Goal: Task Accomplishment & Management: Manage account settings

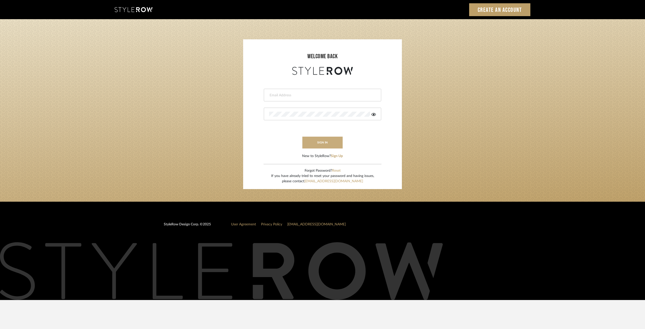
type input "ksears@morgantewilson.com"
click at [322, 145] on button "sign in" at bounding box center [322, 143] width 40 height 12
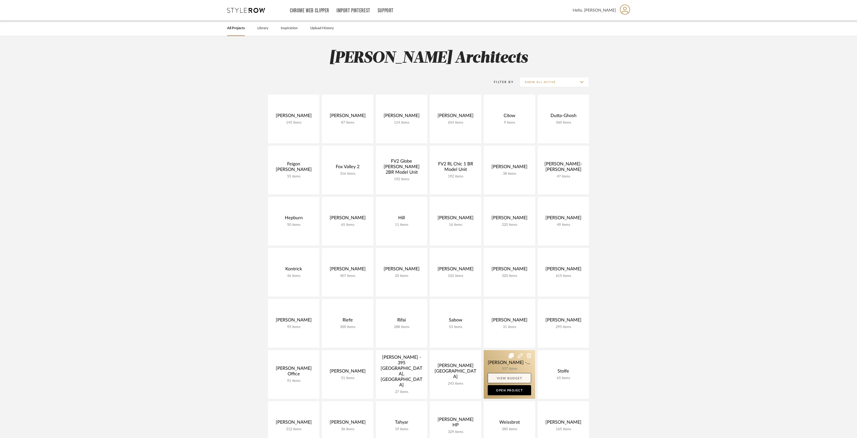
scroll to position [67, 0]
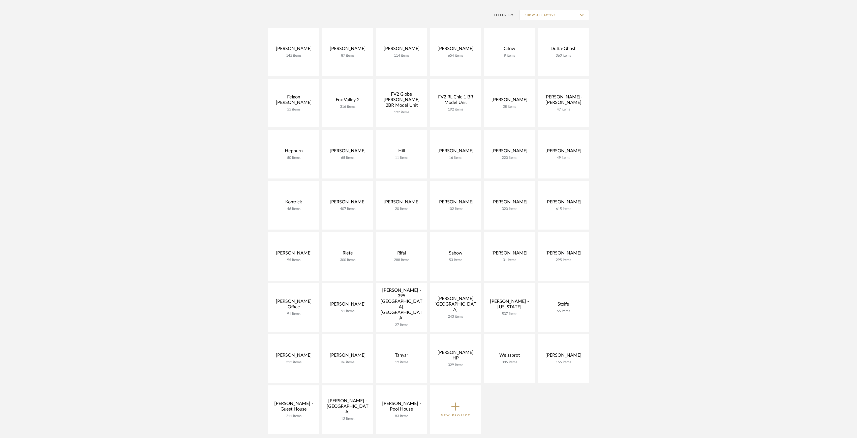
drag, startPoint x: 630, startPoint y: 268, endPoint x: 629, endPoint y: 271, distance: 3.0
click at [630, 268] on project-collections "Explore the Client Dashboard in Action! See how mood boards, project files, and…" at bounding box center [428, 271] width 857 height 605
click at [554, 348] on link at bounding box center [563, 359] width 51 height 49
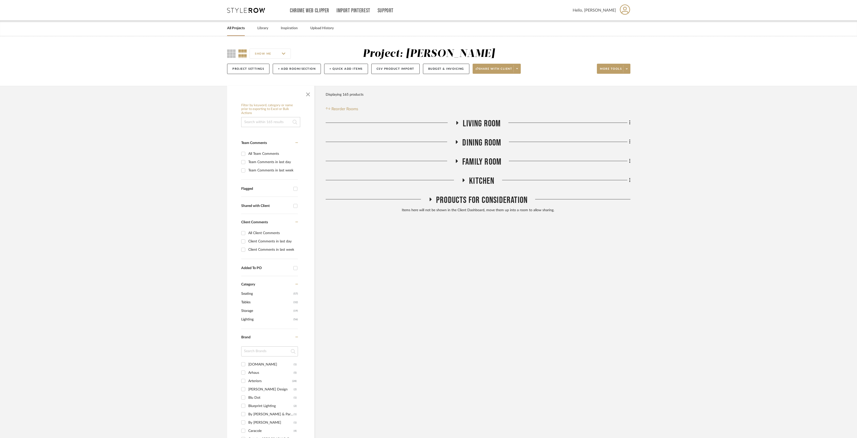
click at [470, 206] on h3 "Products For Consideration" at bounding box center [477, 200] width 99 height 11
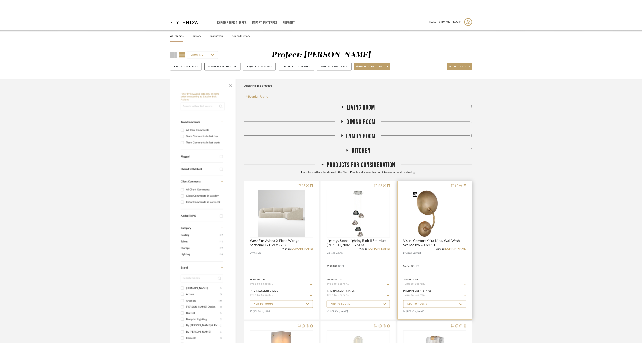
scroll to position [67, 0]
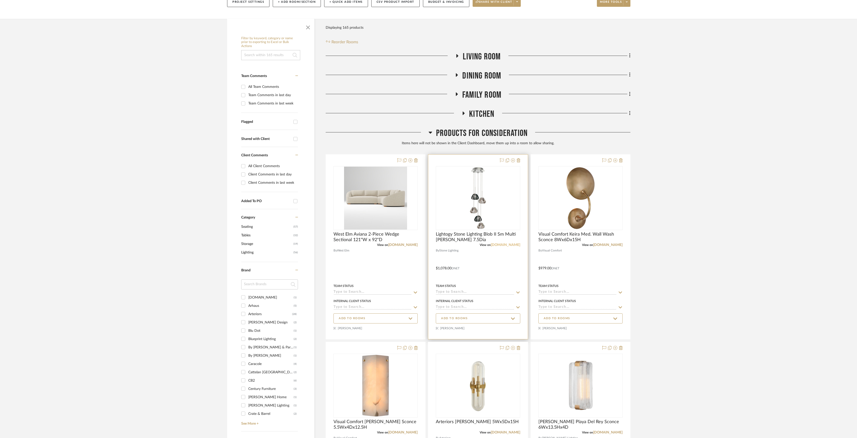
click at [504, 245] on link "[DOMAIN_NAME]" at bounding box center [505, 245] width 29 height 4
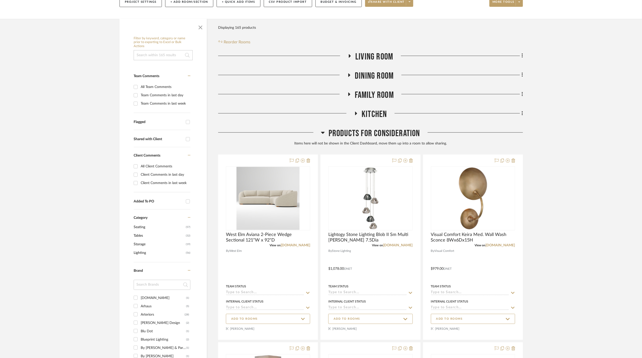
scroll to position [0, 0]
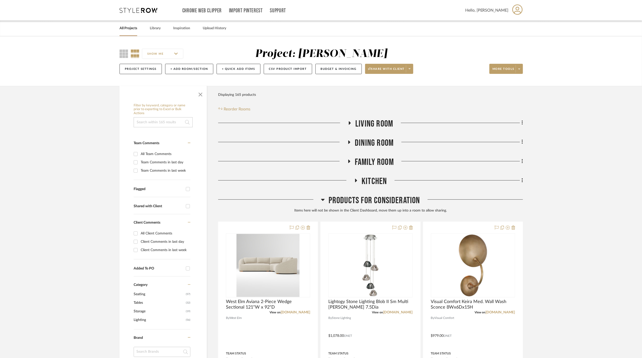
click at [130, 29] on link "All Projects" at bounding box center [128, 28] width 18 height 7
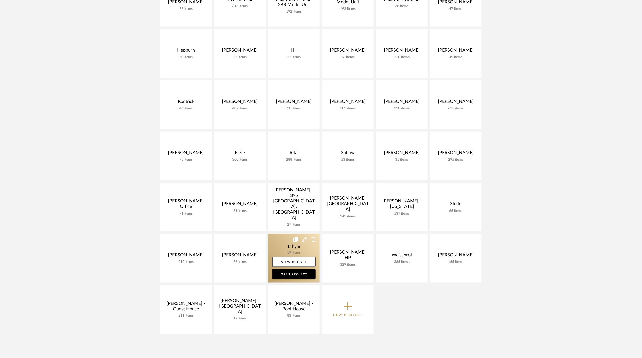
scroll to position [223, 0]
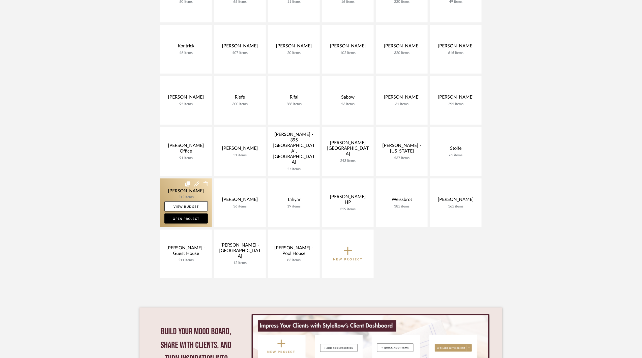
click at [184, 192] on link at bounding box center [185, 202] width 51 height 49
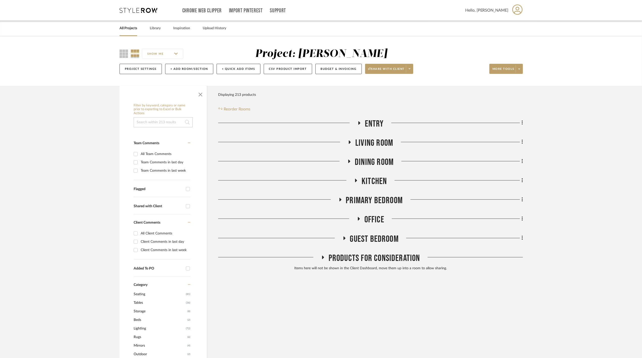
click at [366, 126] on span "Entry" at bounding box center [374, 123] width 19 height 11
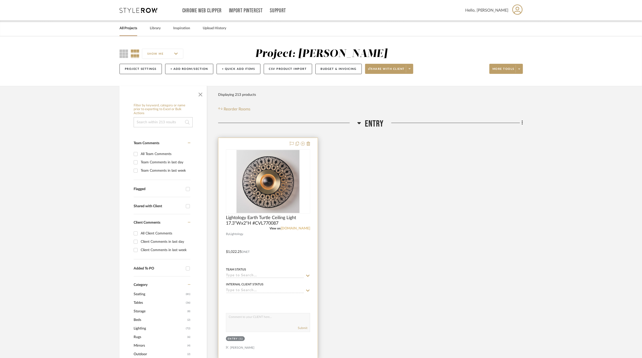
click at [296, 227] on link "[DOMAIN_NAME]" at bounding box center [294, 229] width 29 height 4
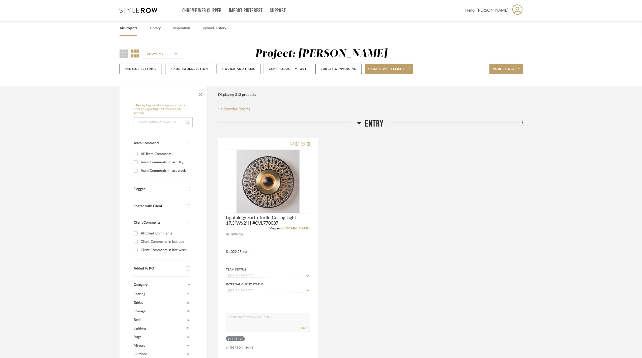
click at [369, 123] on span "Entry" at bounding box center [374, 123] width 19 height 11
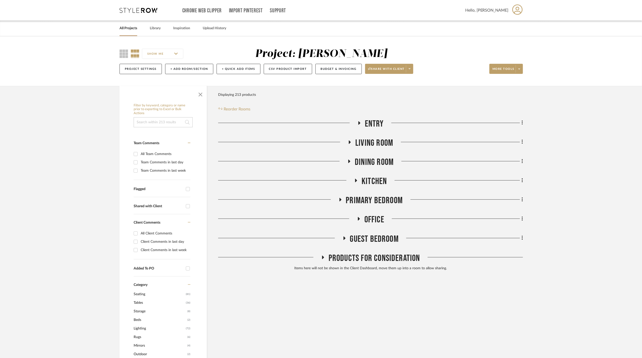
click at [371, 145] on span "Living Room" at bounding box center [374, 143] width 38 height 11
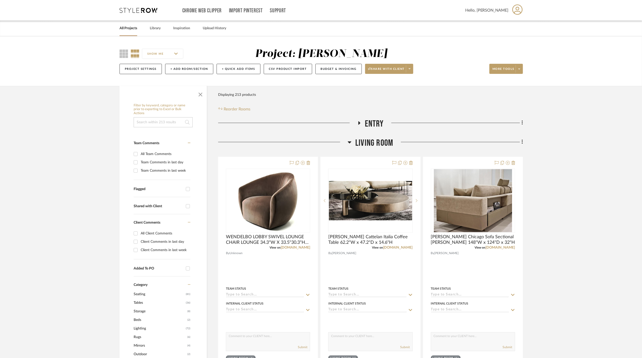
click at [377, 142] on span "Living Room" at bounding box center [374, 143] width 38 height 11
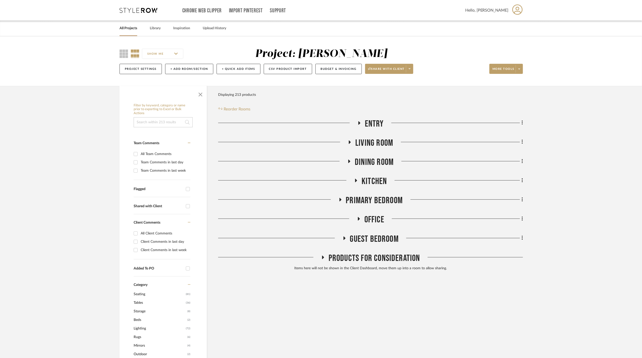
click at [376, 160] on span "Dining Room" at bounding box center [374, 162] width 39 height 11
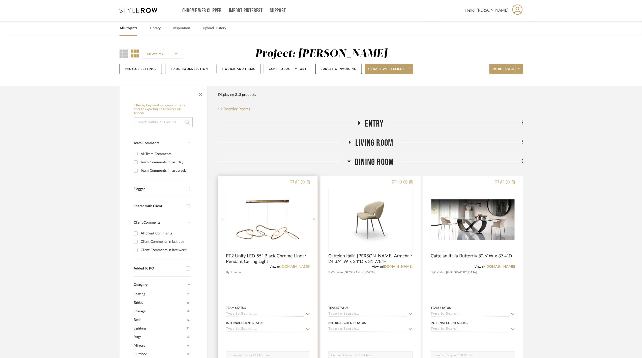
click at [295, 266] on link "[DOMAIN_NAME]" at bounding box center [294, 267] width 29 height 4
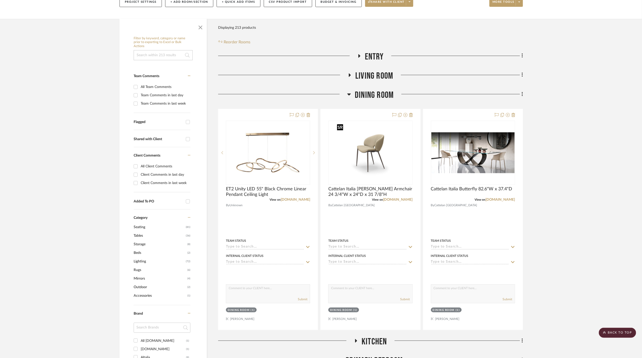
scroll to position [34, 0]
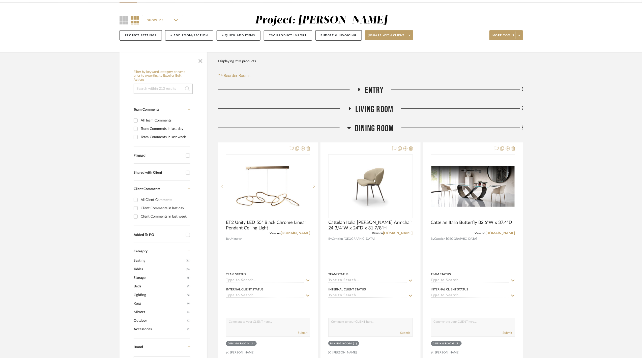
click at [377, 130] on span "Dining Room" at bounding box center [374, 128] width 39 height 11
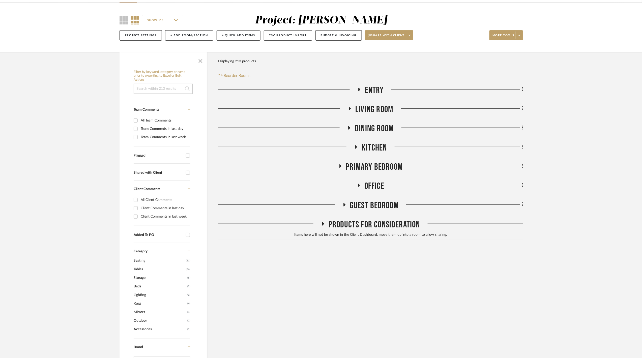
click at [379, 149] on span "Kitchen" at bounding box center [373, 147] width 25 height 11
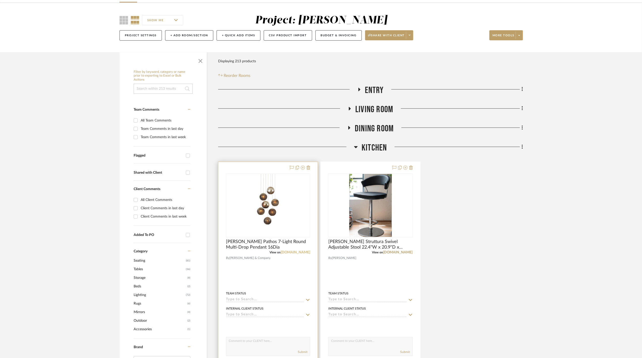
click at [299, 254] on link "[DOMAIN_NAME]" at bounding box center [294, 252] width 29 height 4
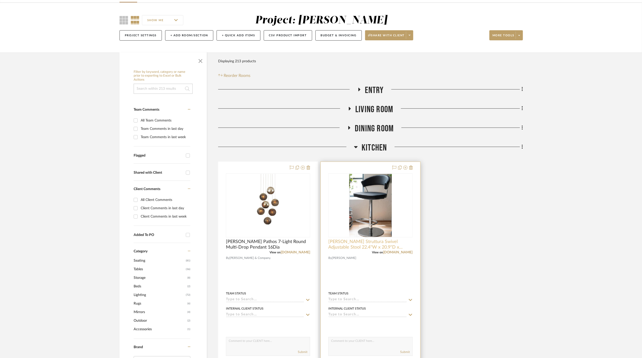
scroll to position [101, 0]
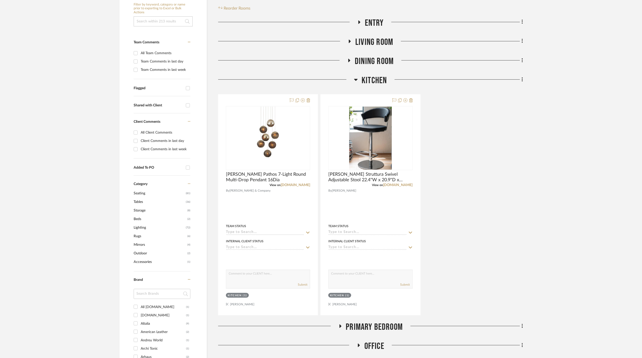
click at [357, 79] on icon at bounding box center [356, 80] width 4 height 6
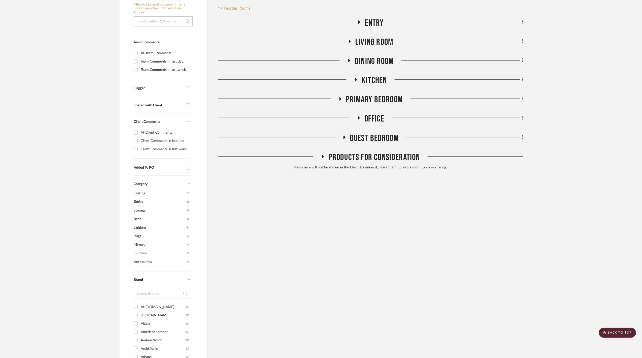
click at [367, 103] on span "Primary Bedroom" at bounding box center [374, 99] width 57 height 11
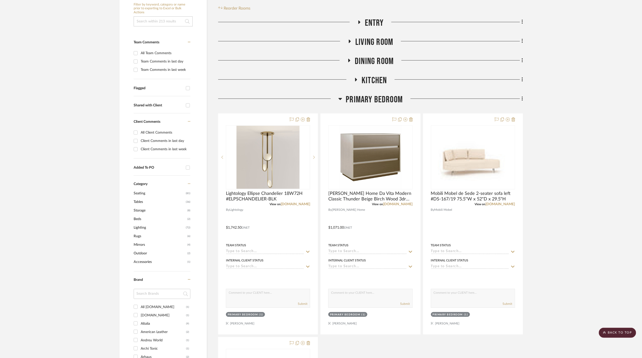
scroll to position [202, 0]
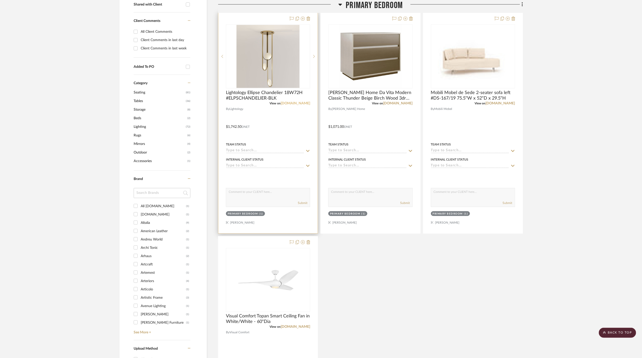
click at [299, 103] on link "[DOMAIN_NAME]" at bounding box center [294, 104] width 29 height 4
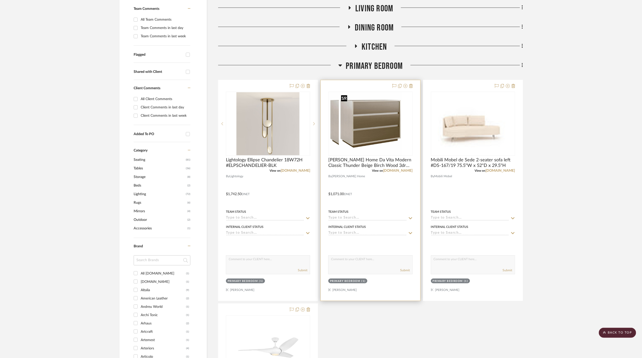
scroll to position [235, 0]
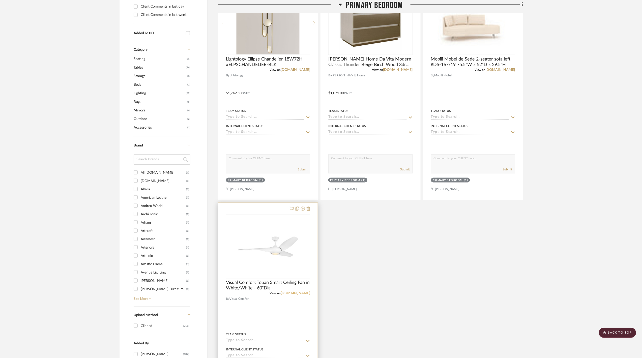
click at [301, 295] on link "[DOMAIN_NAME]" at bounding box center [294, 294] width 29 height 4
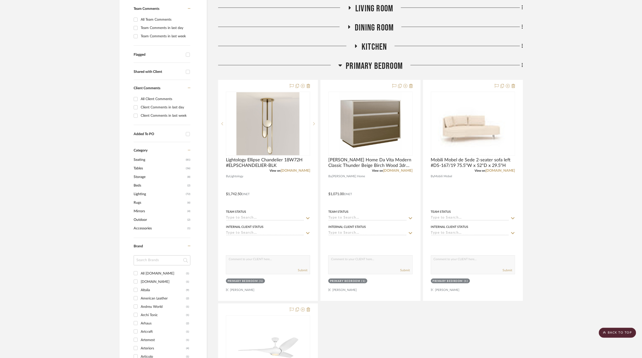
scroll to position [67, 0]
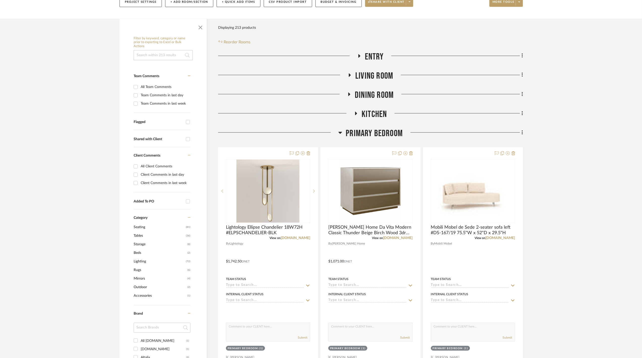
click at [378, 137] on span "Primary Bedroom" at bounding box center [374, 133] width 57 height 11
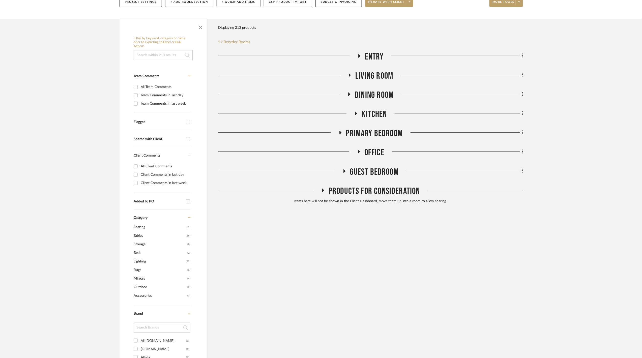
click at [374, 153] on span "Office" at bounding box center [374, 152] width 20 height 11
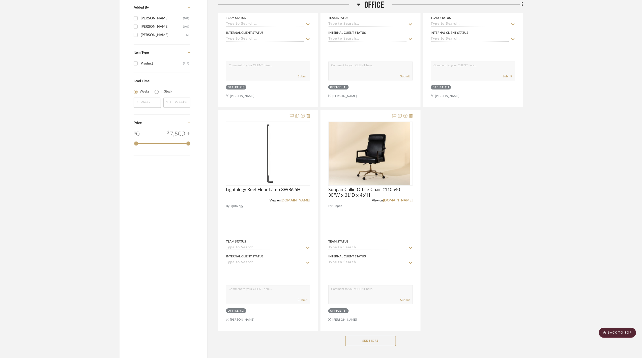
scroll to position [651, 0]
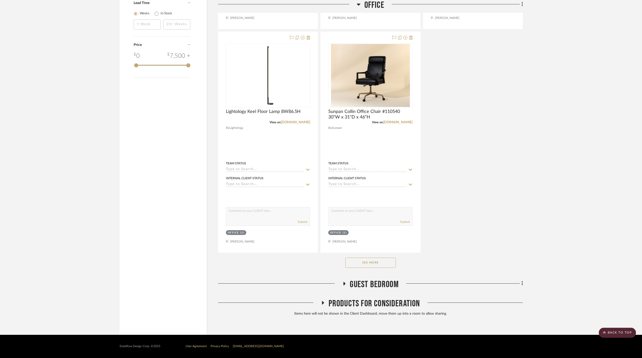
click at [378, 261] on button "See More" at bounding box center [370, 263] width 50 height 10
click at [378, 279] on span "Guest Bedroom" at bounding box center [374, 284] width 49 height 11
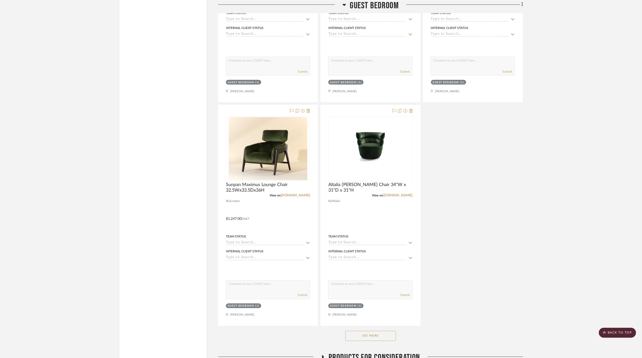
scroll to position [1323, 0]
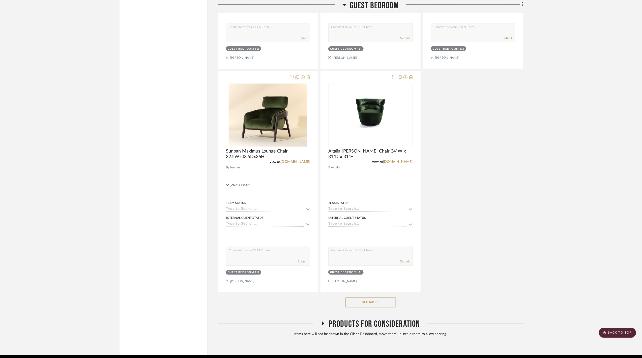
click at [362, 305] on button "See More" at bounding box center [370, 302] width 50 height 10
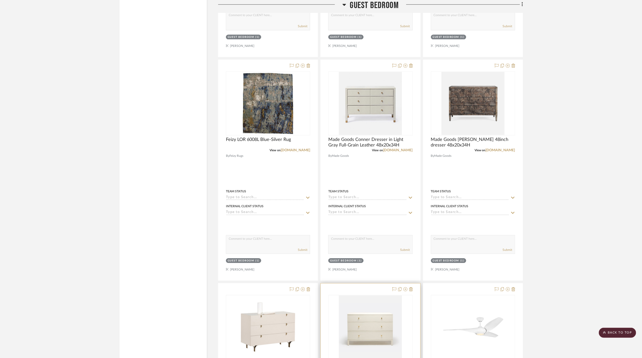
scroll to position [1796, 0]
